Goal: Communication & Community: Answer question/provide support

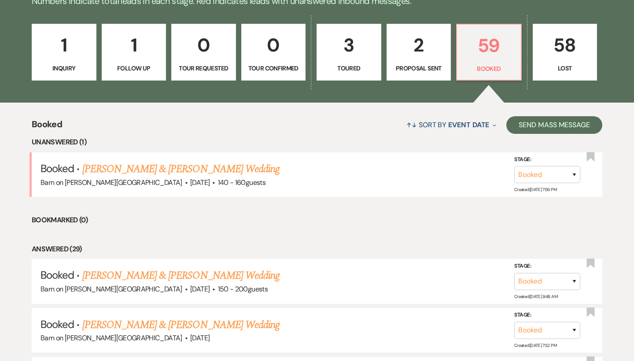
scroll to position [236, 0]
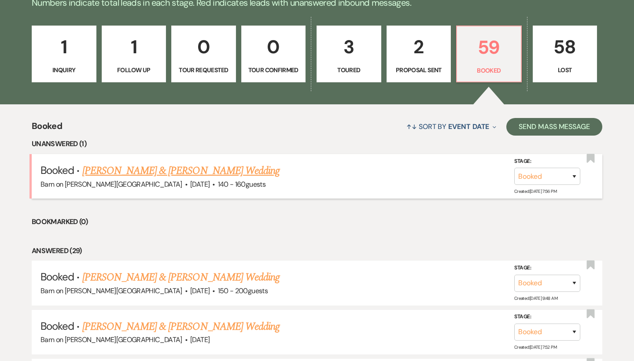
click at [237, 169] on link "[PERSON_NAME] & [PERSON_NAME] Wedding" at bounding box center [180, 171] width 197 height 16
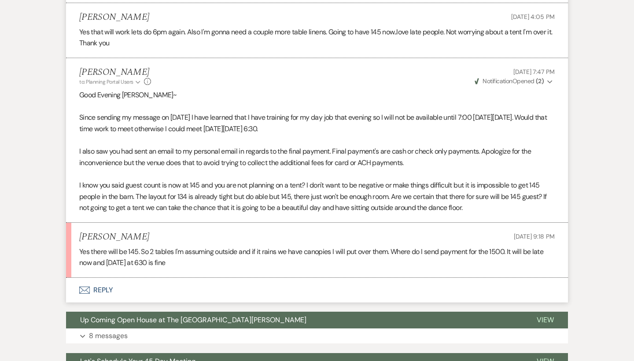
scroll to position [352, 0]
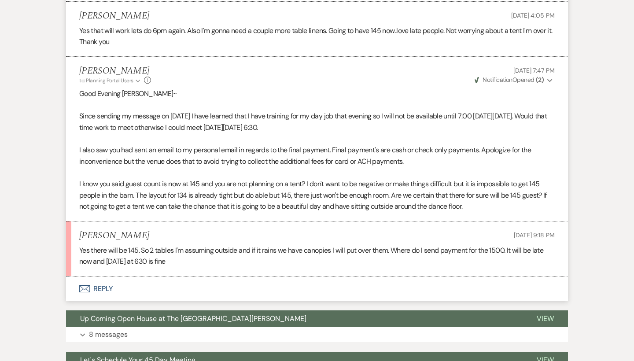
click at [102, 282] on button "Envelope Reply" at bounding box center [317, 289] width 502 height 25
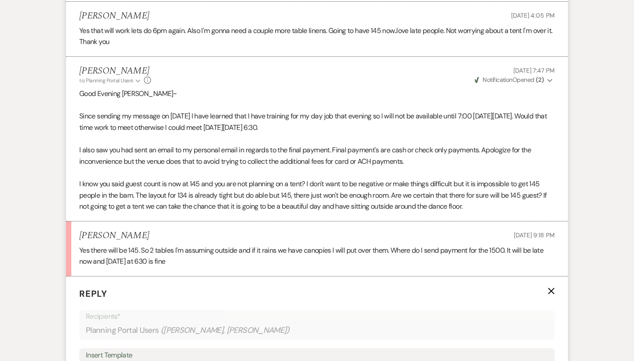
scroll to position [533, 0]
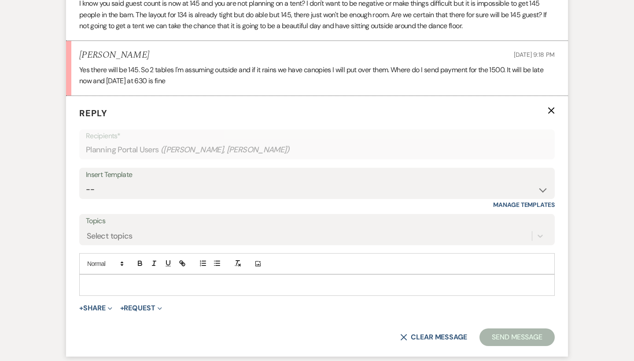
click at [99, 280] on p at bounding box center [317, 285] width 462 height 10
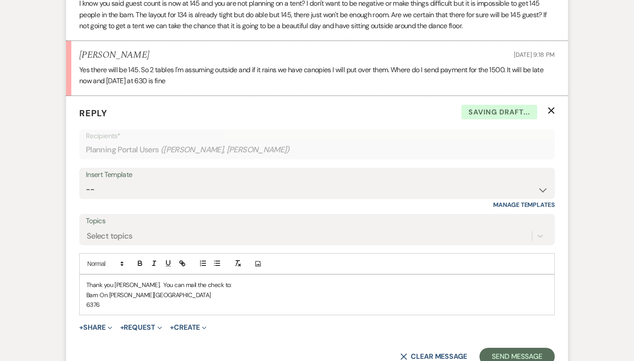
click at [99, 280] on p "Thank you [PERSON_NAME]. You can mail the check to:" at bounding box center [317, 285] width 462 height 10
click at [108, 300] on p "6376" at bounding box center [317, 305] width 462 height 10
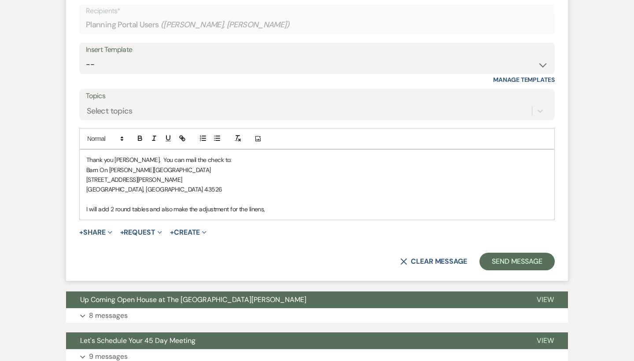
scroll to position [665, 0]
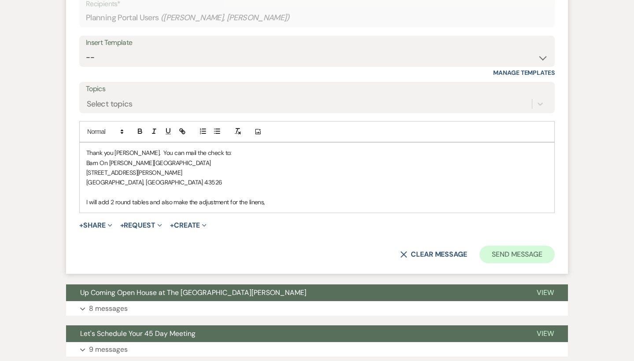
click at [509, 247] on button "Send Message" at bounding box center [517, 255] width 75 height 18
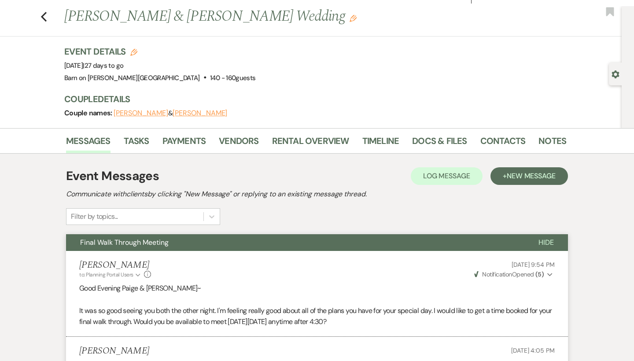
scroll to position [0, 0]
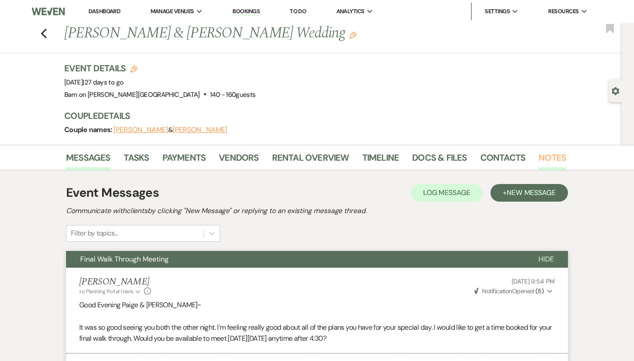
click at [549, 156] on link "Notes" at bounding box center [553, 160] width 28 height 19
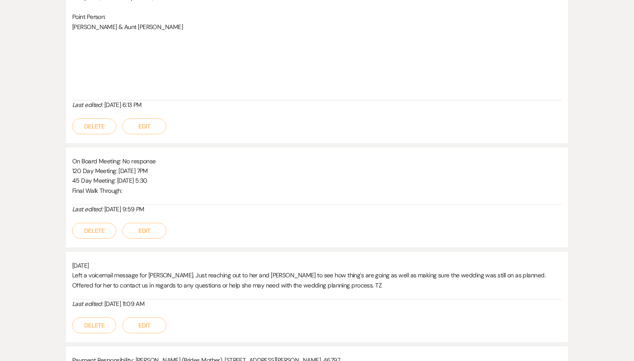
scroll to position [1458, 0]
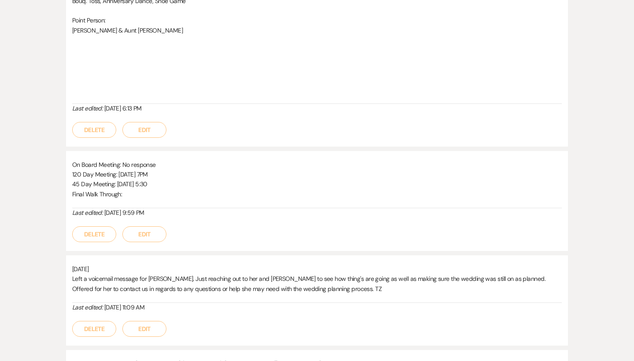
click at [141, 226] on button "Edit" at bounding box center [144, 234] width 44 height 16
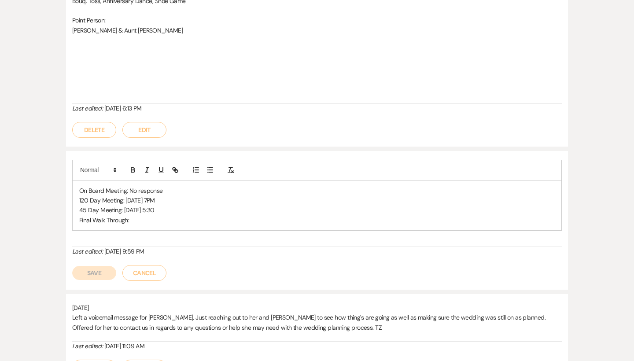
click at [143, 215] on p "Final Walk Through:" at bounding box center [317, 220] width 476 height 10
click at [94, 266] on button "Save" at bounding box center [94, 273] width 44 height 14
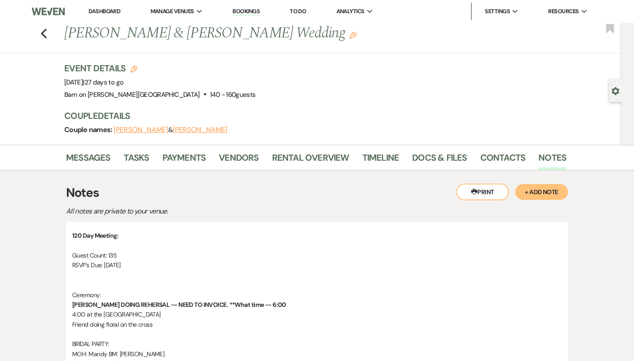
scroll to position [0, 0]
click at [45, 33] on icon "Previous" at bounding box center [44, 33] width 7 height 11
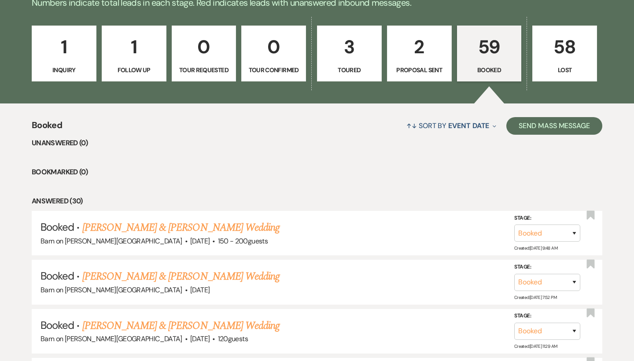
scroll to position [230, 0]
